Goal: Navigation & Orientation: Find specific page/section

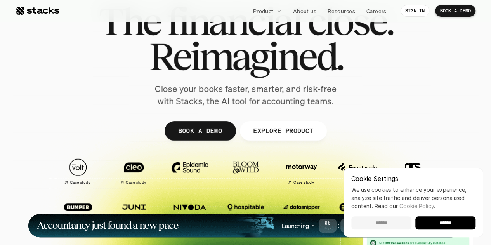
click at [374, 224] on input "******" at bounding box center [381, 222] width 60 height 13
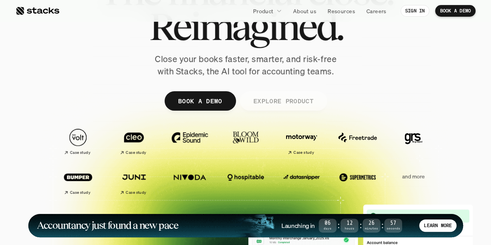
click at [295, 101] on p "EXPLORE PRODUCT" at bounding box center [283, 100] width 60 height 11
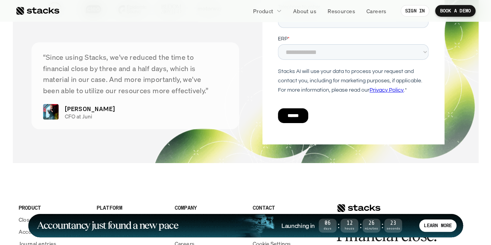
scroll to position [2722, 0]
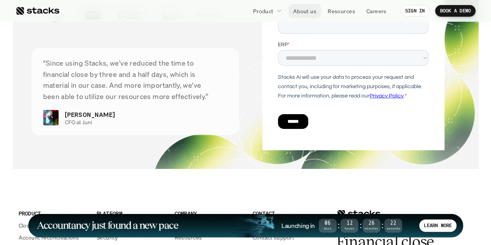
click at [306, 8] on p "About us" at bounding box center [304, 11] width 23 height 8
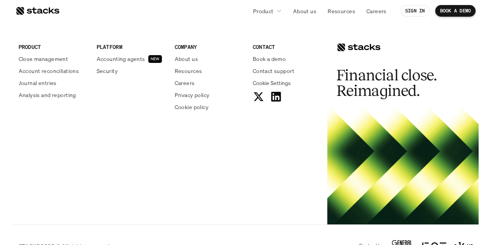
scroll to position [1383, 0]
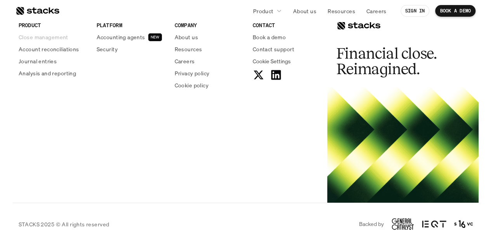
click at [42, 38] on p "Close management" at bounding box center [44, 37] width 50 height 8
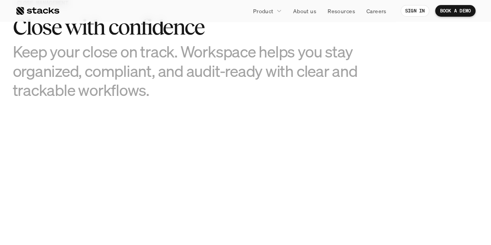
scroll to position [417, 0]
